Goal: Information Seeking & Learning: Check status

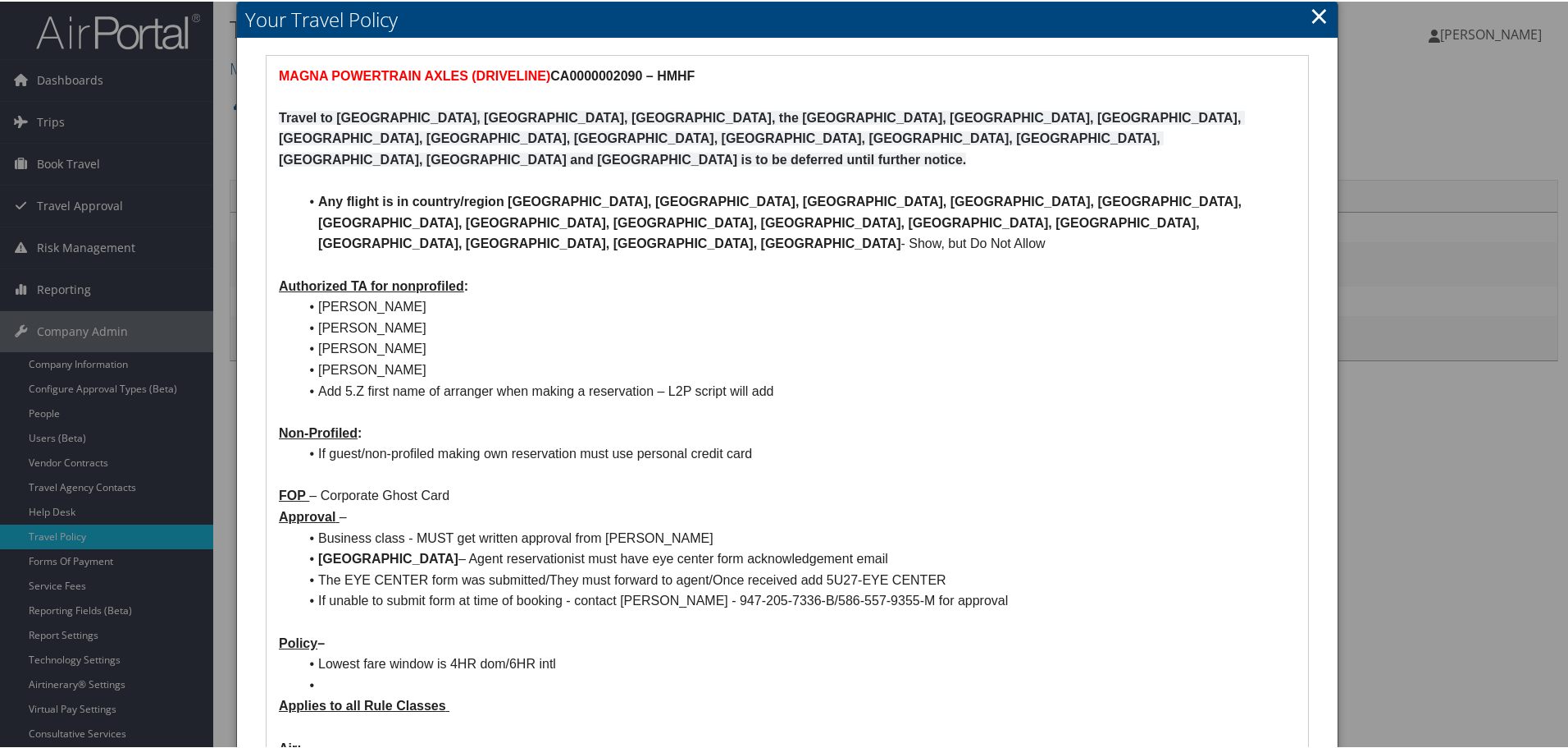
click at [75, 199] on div at bounding box center [787, 374] width 1574 height 748
click at [581, 10] on link "×" at bounding box center [1319, 14] width 19 height 33
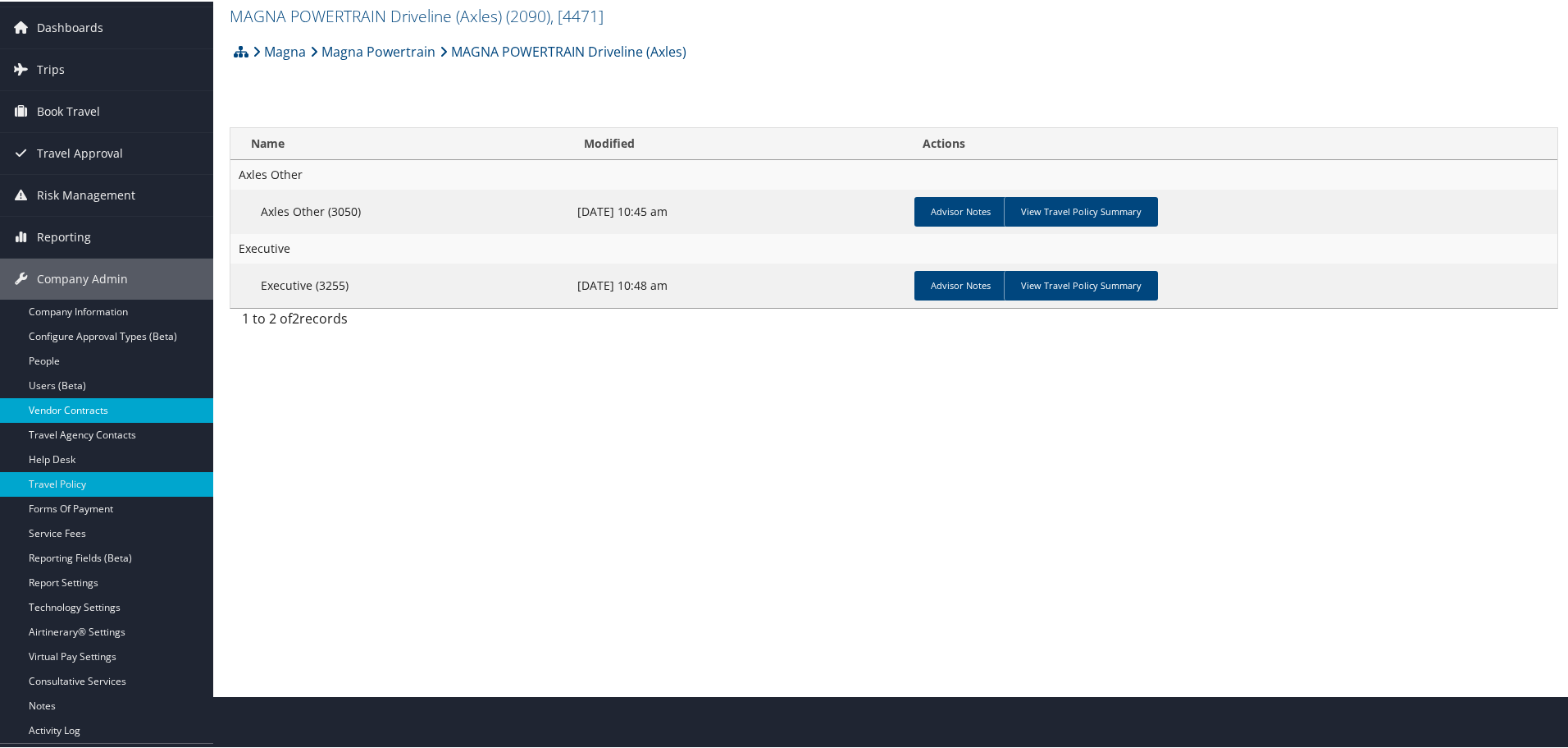
scroll to position [82, 0]
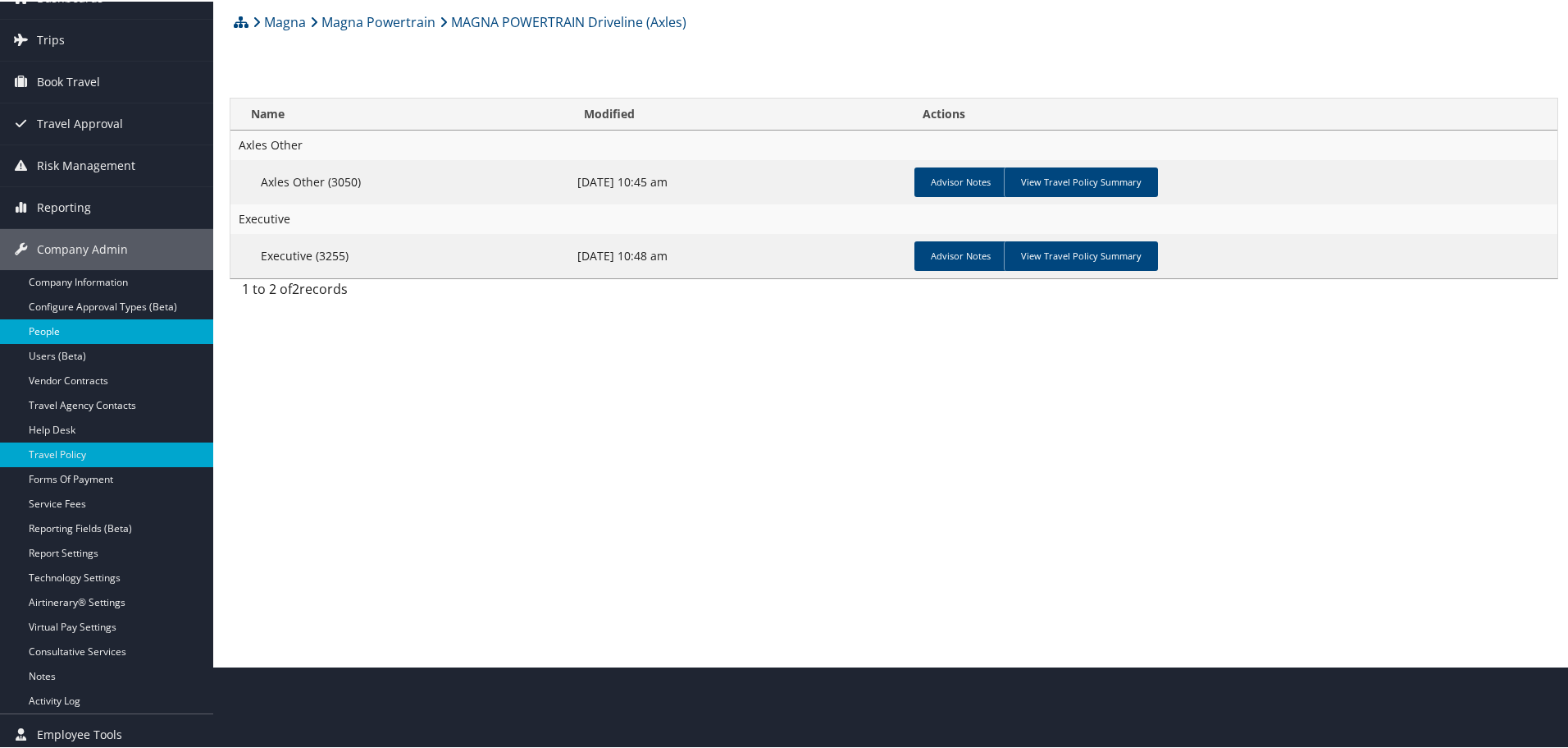
click at [50, 334] on link "People" at bounding box center [106, 329] width 213 height 25
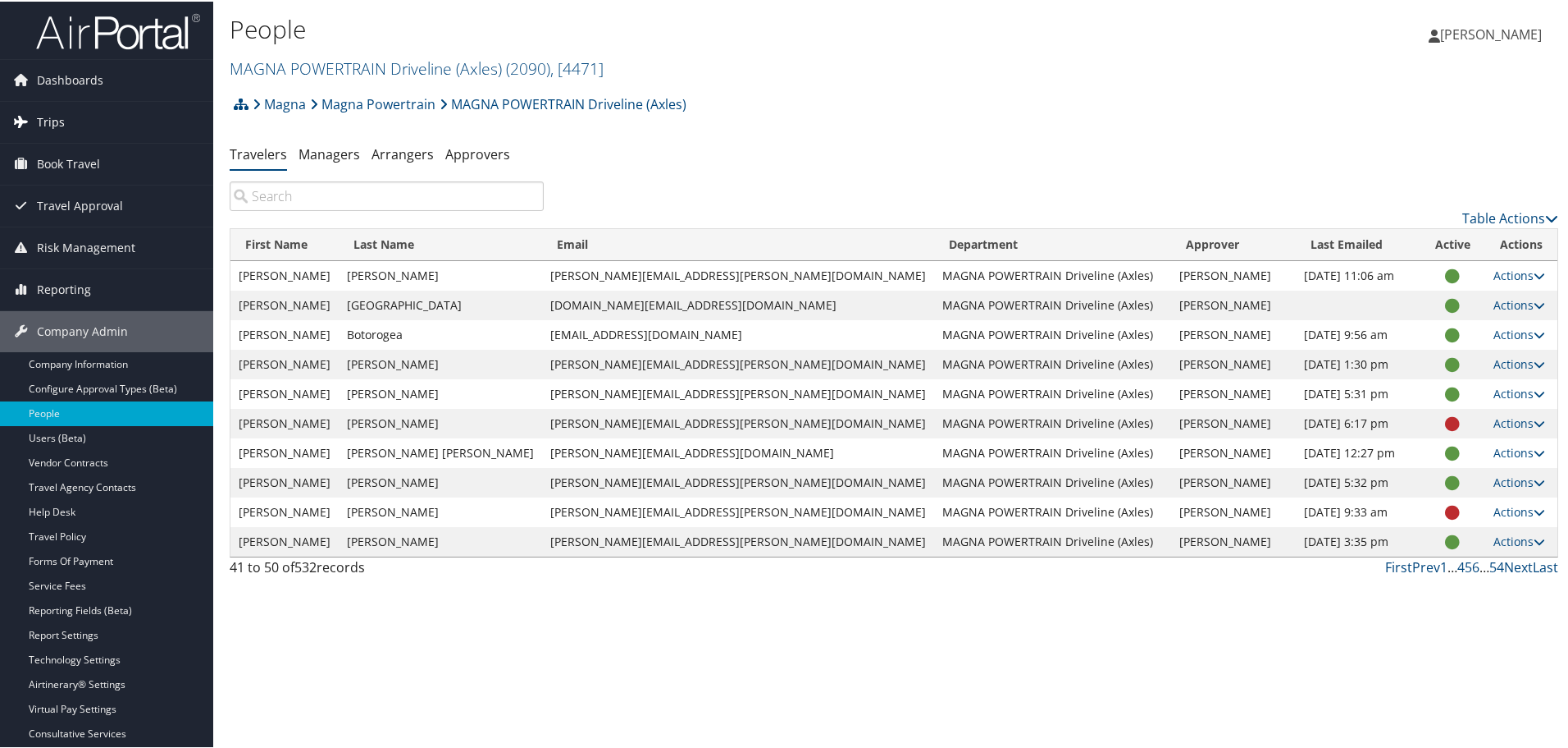
click at [50, 118] on span "Trips" at bounding box center [51, 120] width 28 height 41
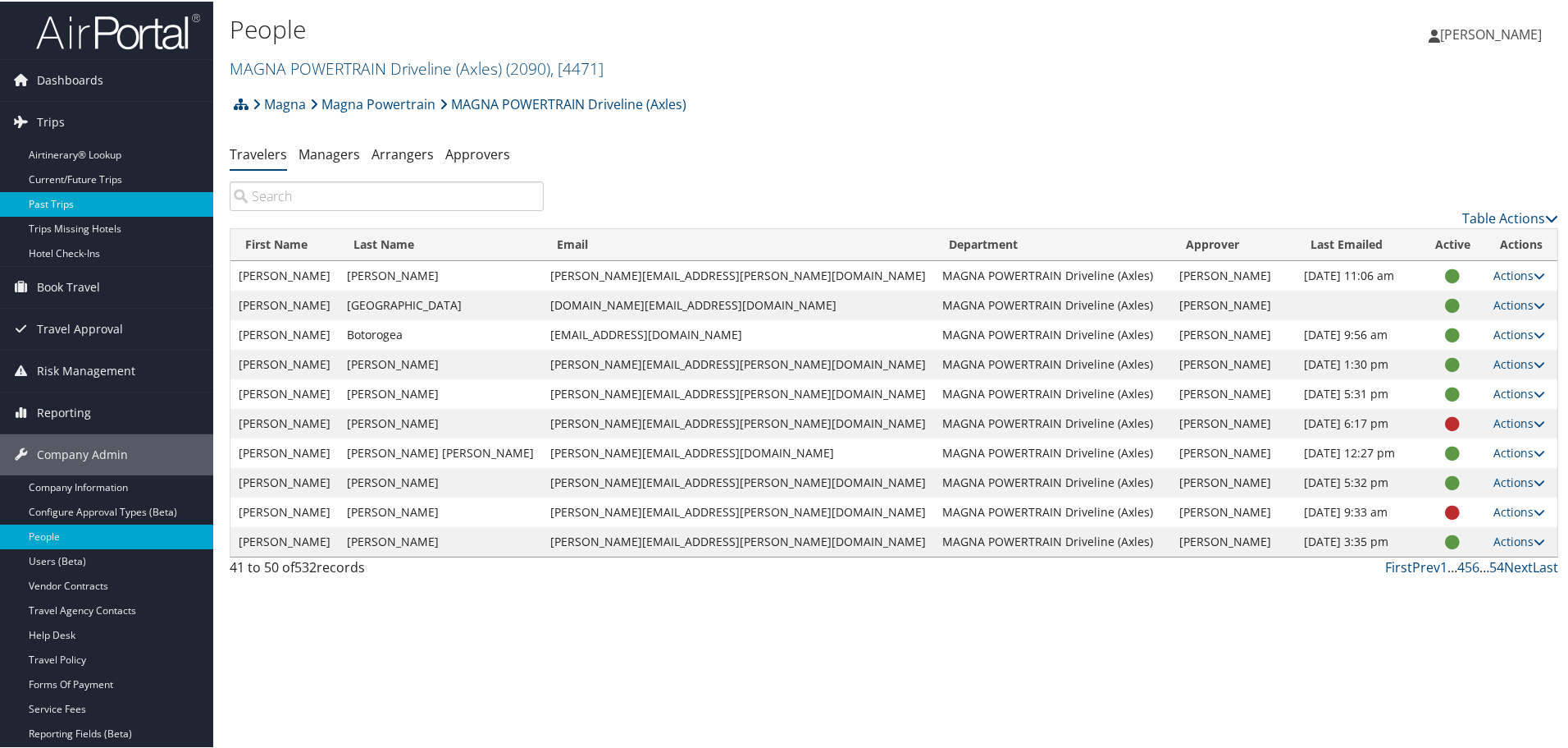
click at [49, 197] on link "Past Trips" at bounding box center [106, 202] width 213 height 25
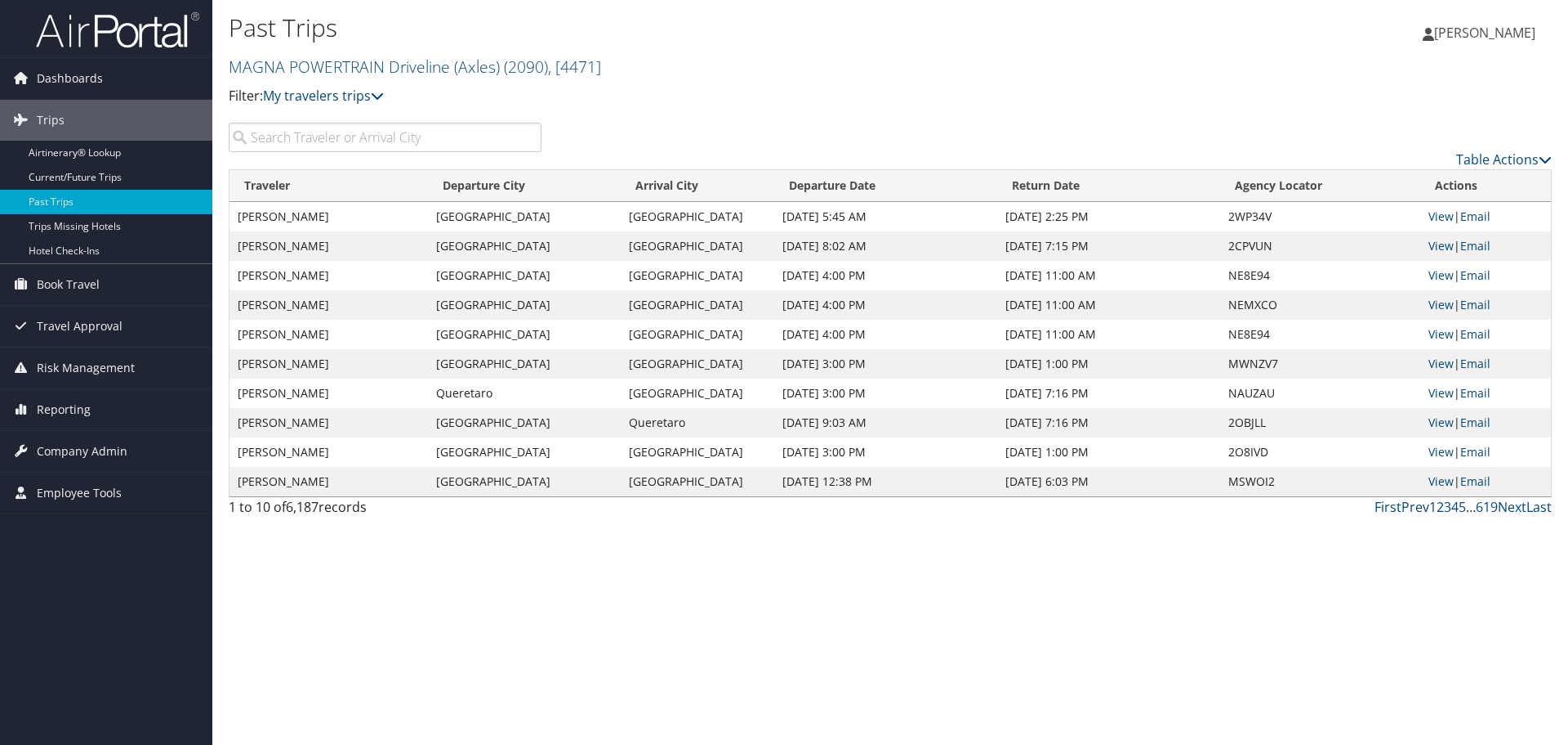
click at [338, 140] on input "search" at bounding box center [385, 137] width 313 height 29
type input "david femano"
click at [1440, 479] on link "View" at bounding box center [1441, 480] width 25 height 15
click at [1443, 450] on link "View" at bounding box center [1441, 451] width 25 height 15
click at [1432, 277] on link "View" at bounding box center [1441, 275] width 25 height 15
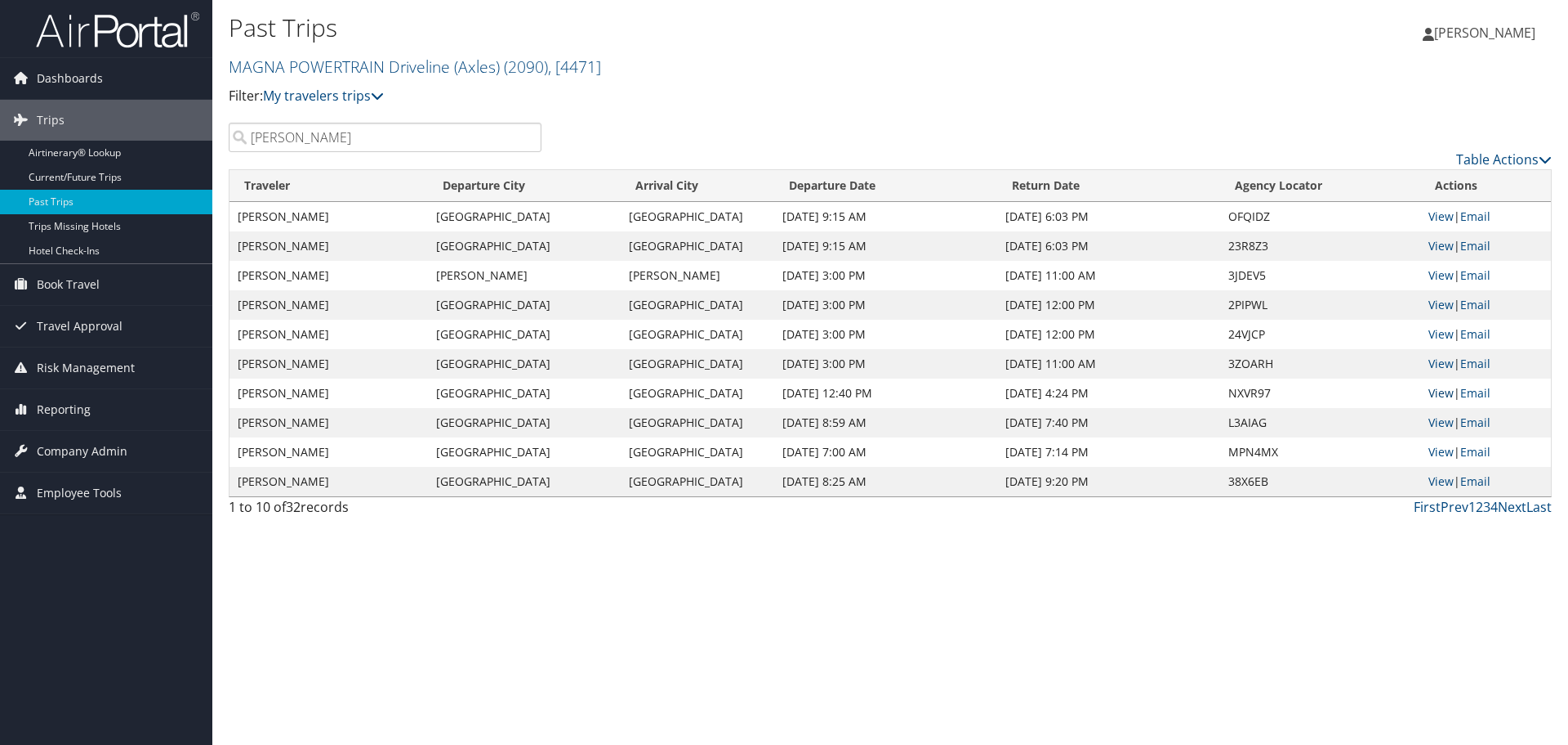
click at [1438, 388] on link "View" at bounding box center [1441, 392] width 25 height 15
click at [1432, 364] on link "View" at bounding box center [1441, 363] width 25 height 15
click at [1438, 364] on link "View" at bounding box center [1441, 363] width 25 height 15
click at [1435, 334] on link "View" at bounding box center [1441, 334] width 25 height 15
click at [1439, 363] on link "View" at bounding box center [1441, 363] width 25 height 15
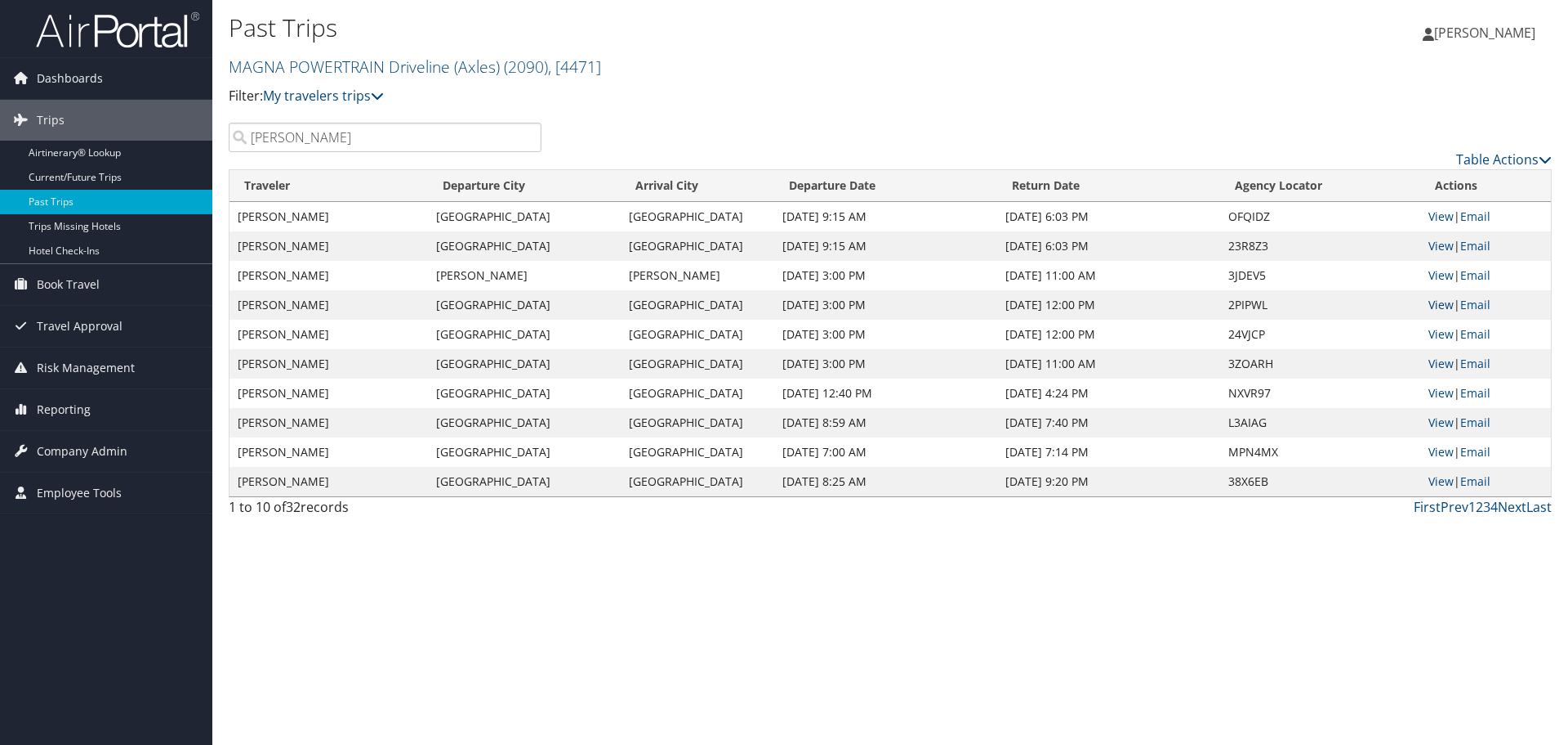
click at [1437, 306] on link "View" at bounding box center [1441, 304] width 25 height 15
click at [1448, 272] on link "View" at bounding box center [1441, 275] width 25 height 15
click at [1441, 273] on link "View" at bounding box center [1441, 275] width 25 height 15
click at [1434, 273] on link "View" at bounding box center [1441, 275] width 25 height 15
click at [1438, 242] on link "View" at bounding box center [1441, 245] width 25 height 15
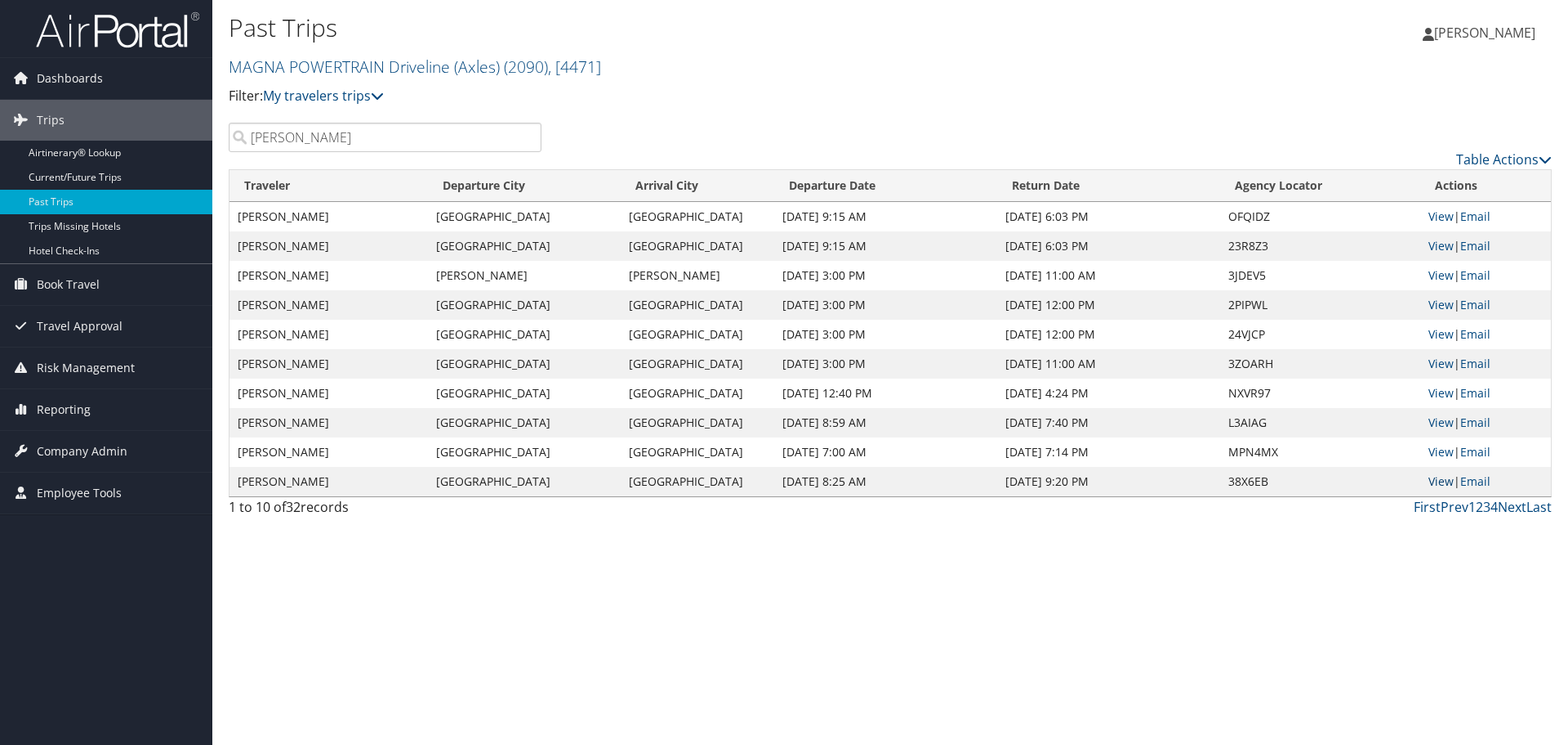
click at [1435, 484] on link "View" at bounding box center [1441, 480] width 25 height 15
click at [266, 595] on div "Past Trips MAGNA POWERTRAIN Driveline (Axles) ( 2090 ) , [ 4471 ] MAGNA POWERTR…" at bounding box center [890, 372] width 1356 height 745
click at [1459, 507] on link "Prev" at bounding box center [1455, 507] width 28 height 18
click at [1515, 502] on link "Next" at bounding box center [1513, 507] width 29 height 18
click at [1519, 506] on link "Next" at bounding box center [1513, 507] width 29 height 18
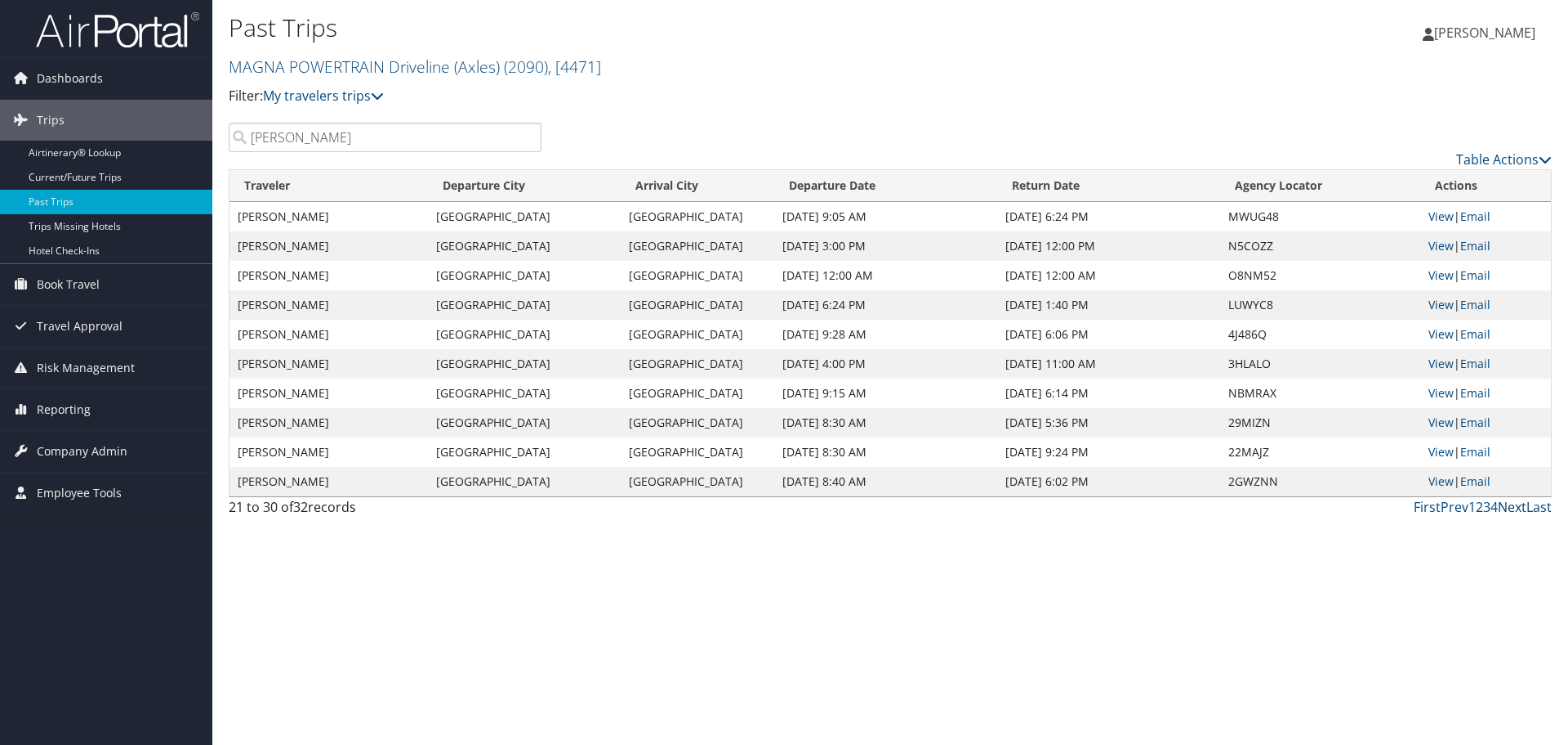
click at [1505, 508] on link "Next" at bounding box center [1513, 507] width 29 height 18
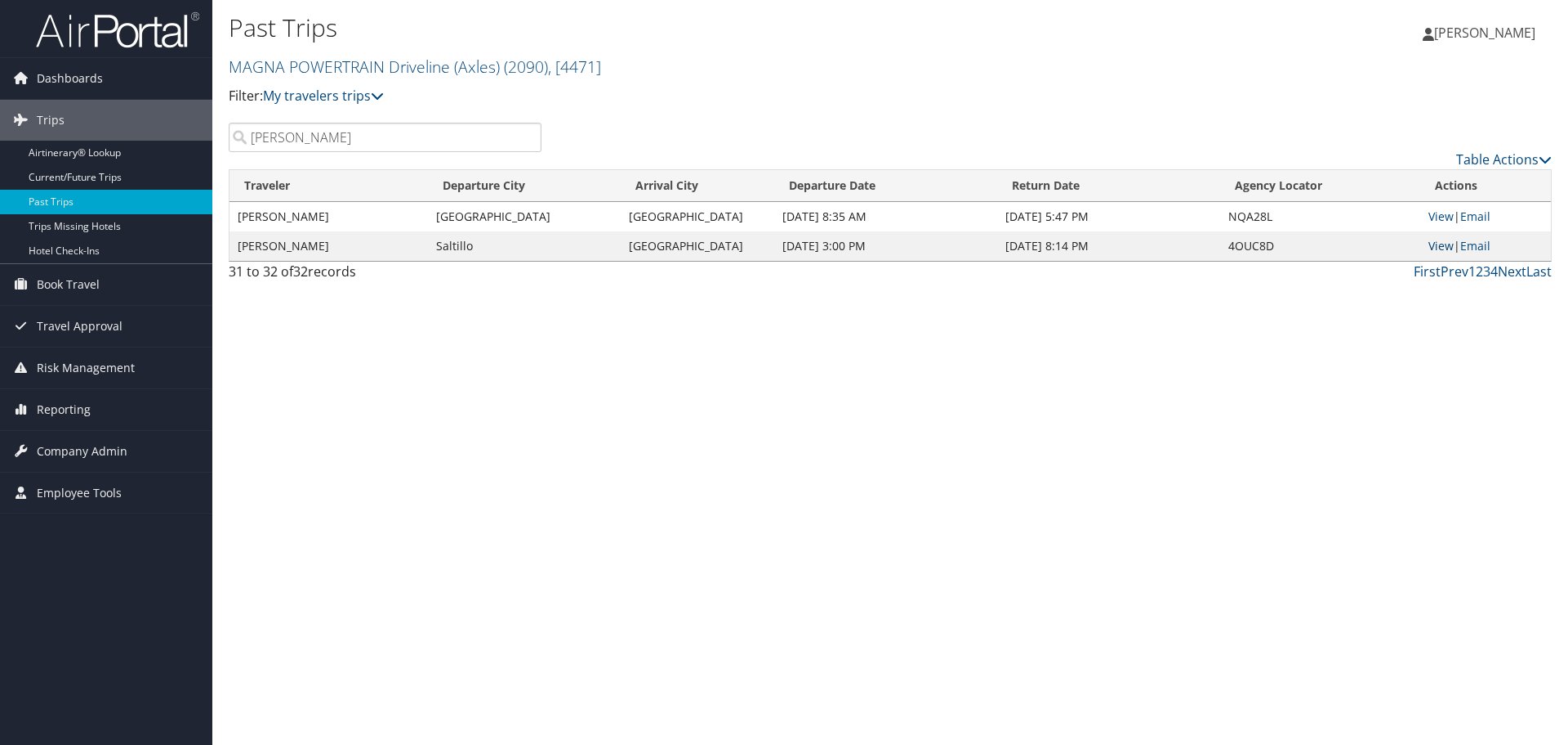
click at [1444, 246] on link "View" at bounding box center [1441, 245] width 25 height 15
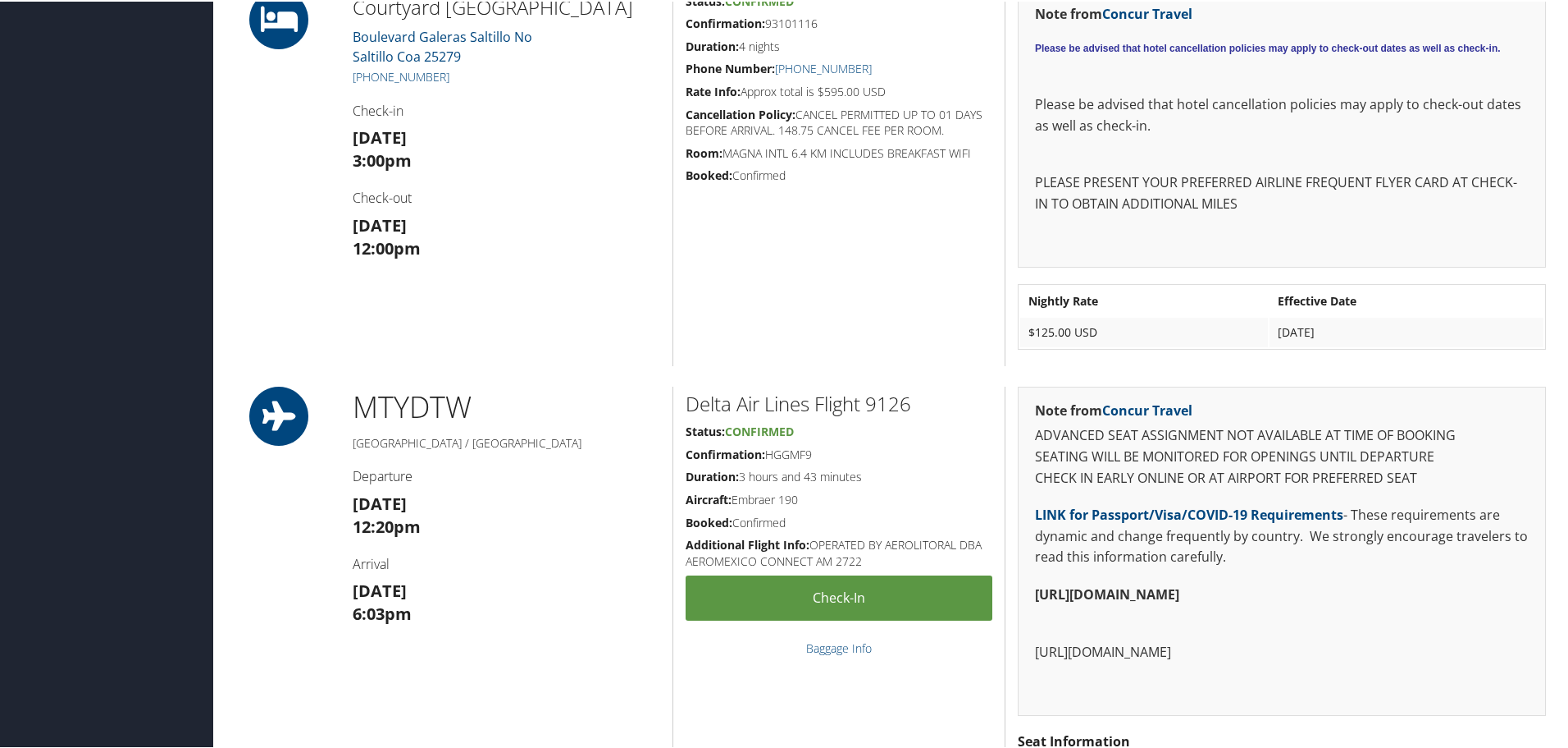
scroll to position [1231, 0]
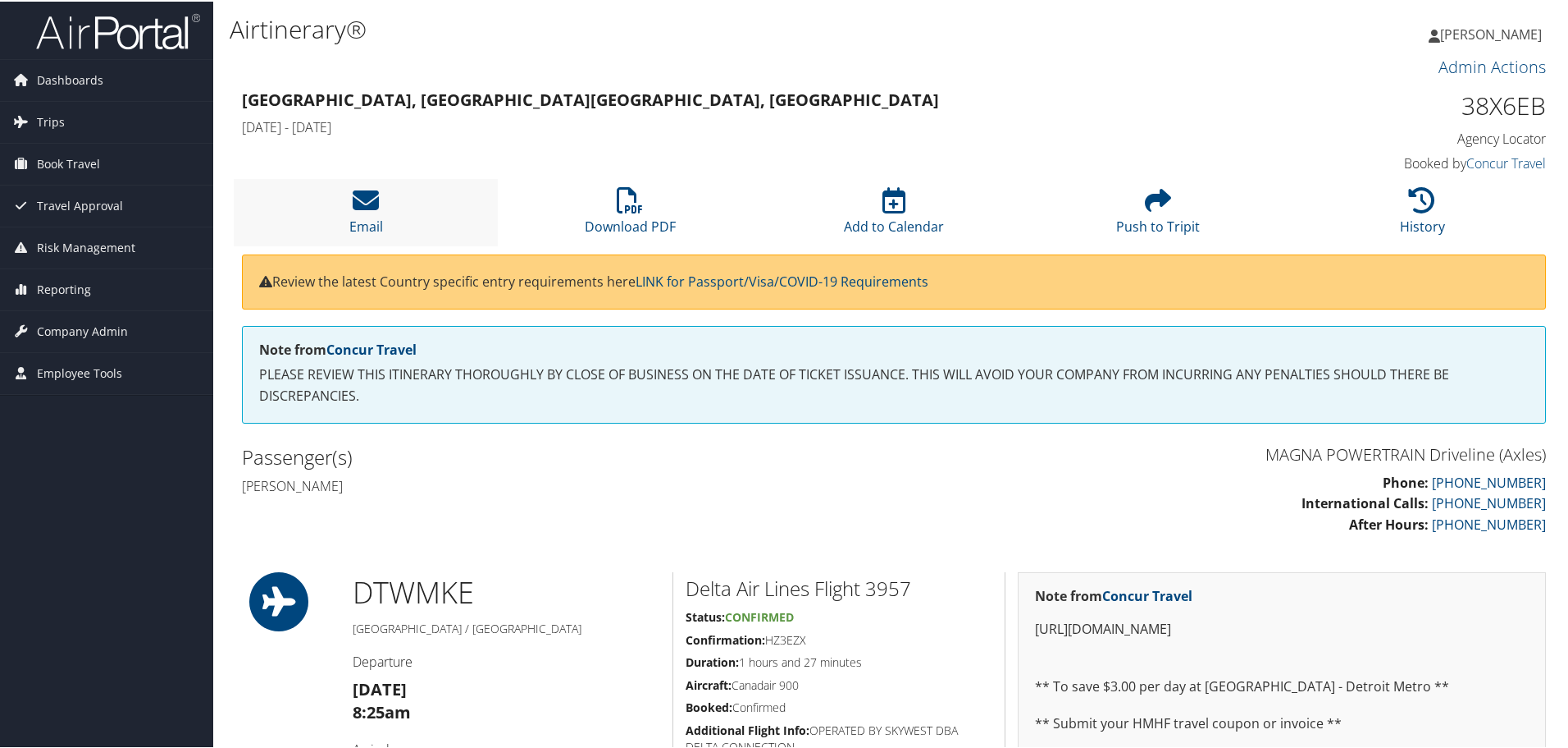
click at [291, 204] on li "Email" at bounding box center [366, 210] width 264 height 66
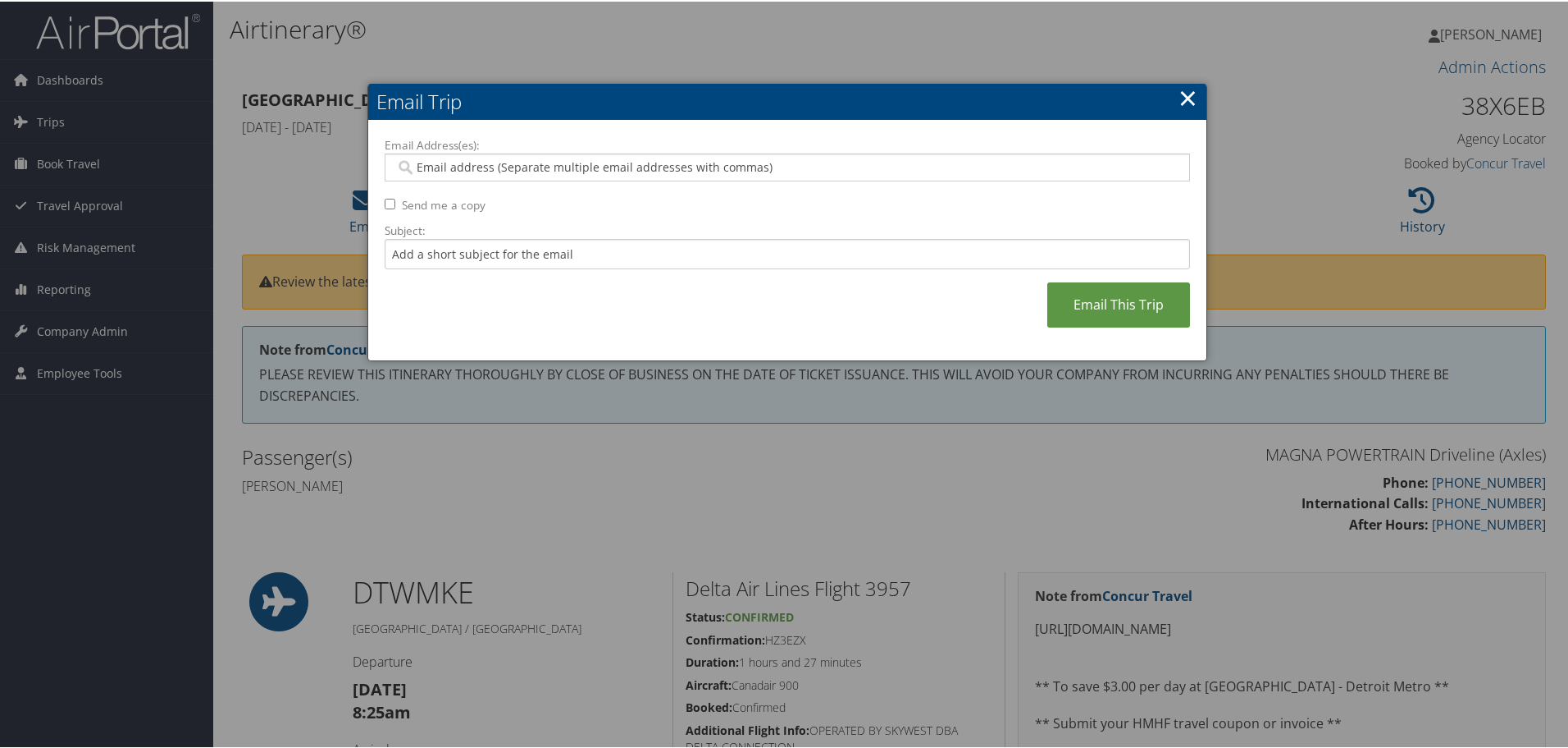
click at [1182, 93] on link "×" at bounding box center [1188, 96] width 19 height 33
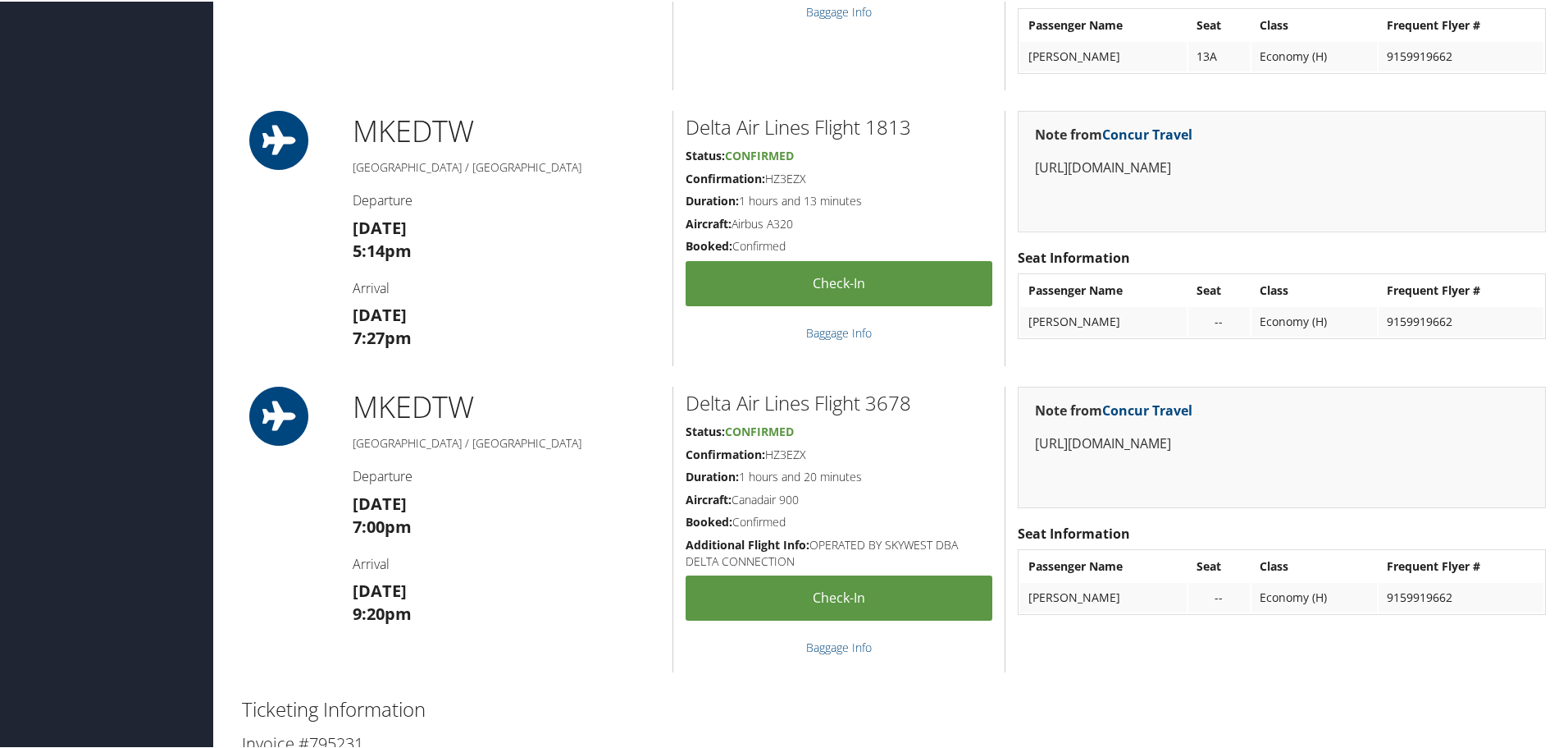
scroll to position [410, 0]
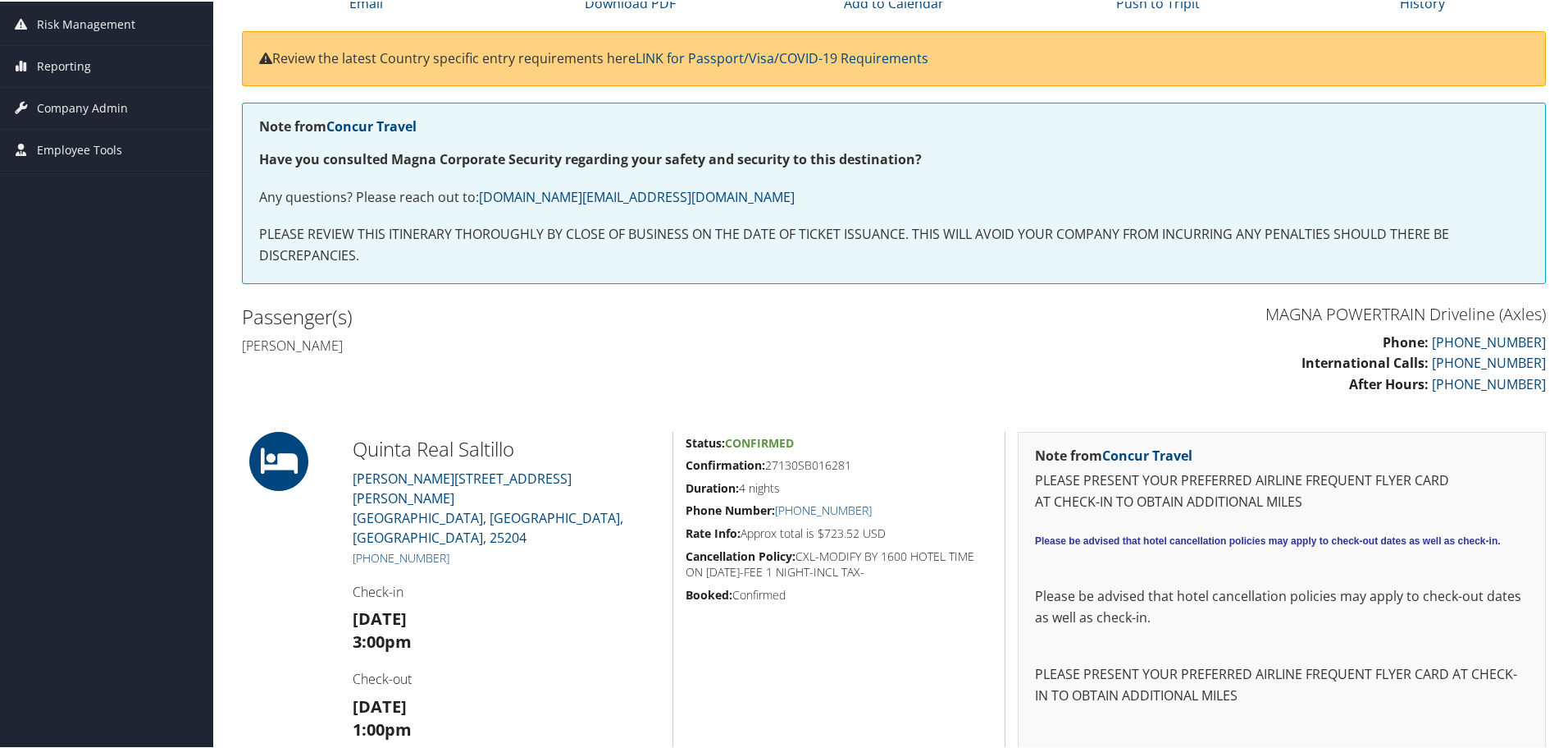
scroll to position [247, 0]
